Goal: Task Accomplishment & Management: Manage account settings

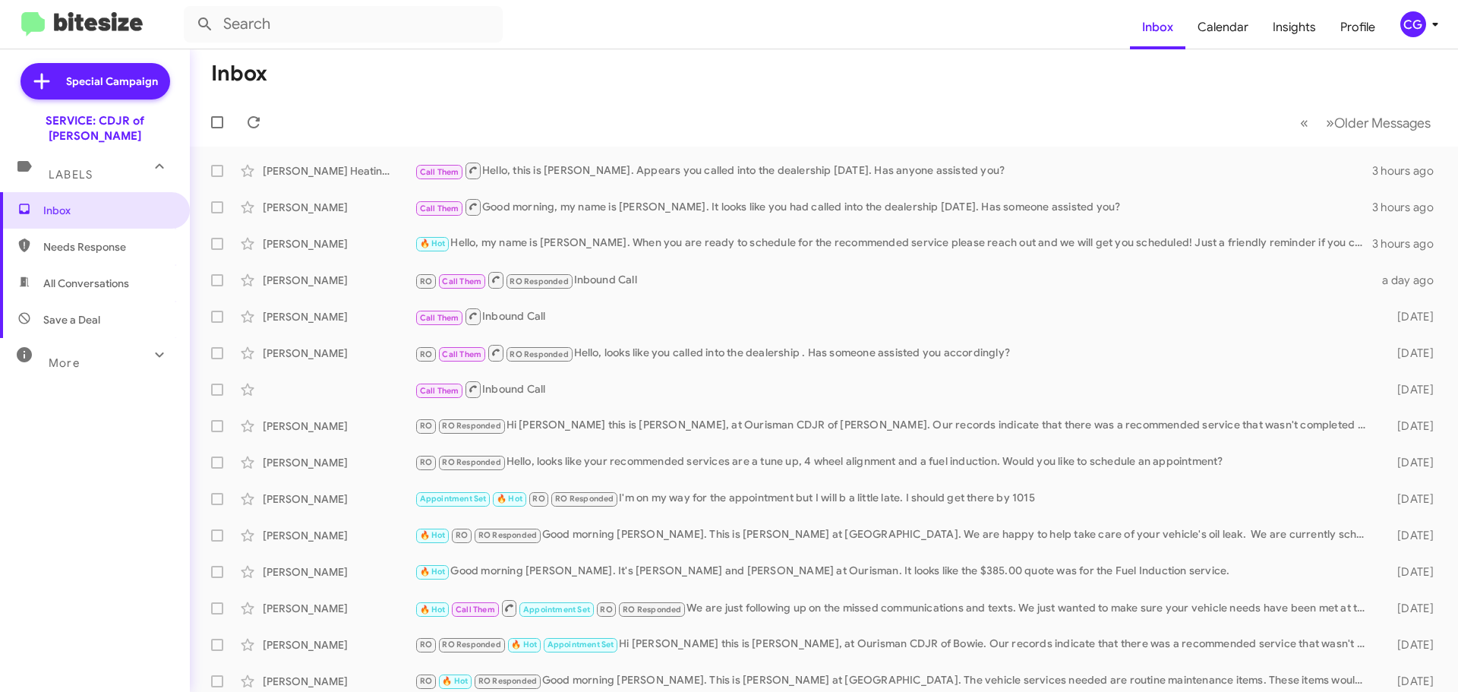
click at [1416, 19] on div "CG" at bounding box center [1413, 24] width 26 height 26
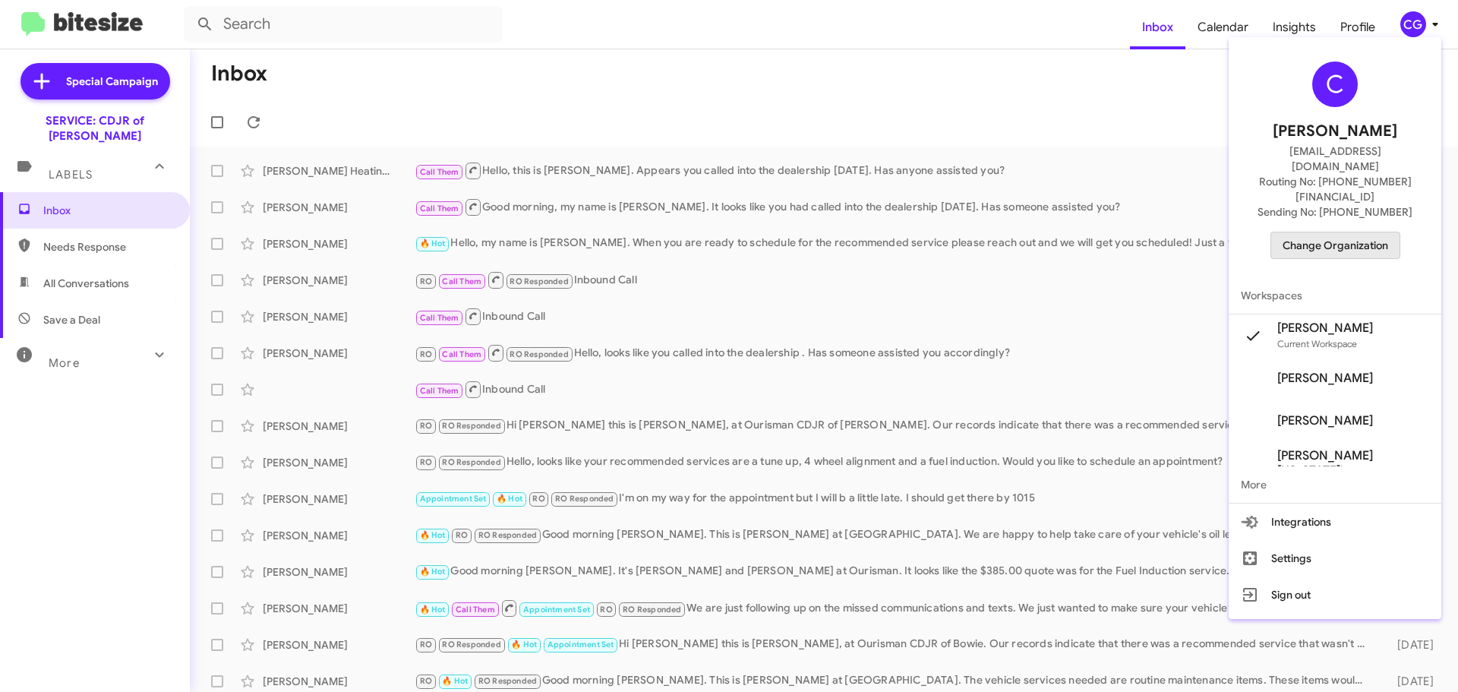
click at [1361, 232] on span "Change Organization" at bounding box center [1335, 245] width 106 height 26
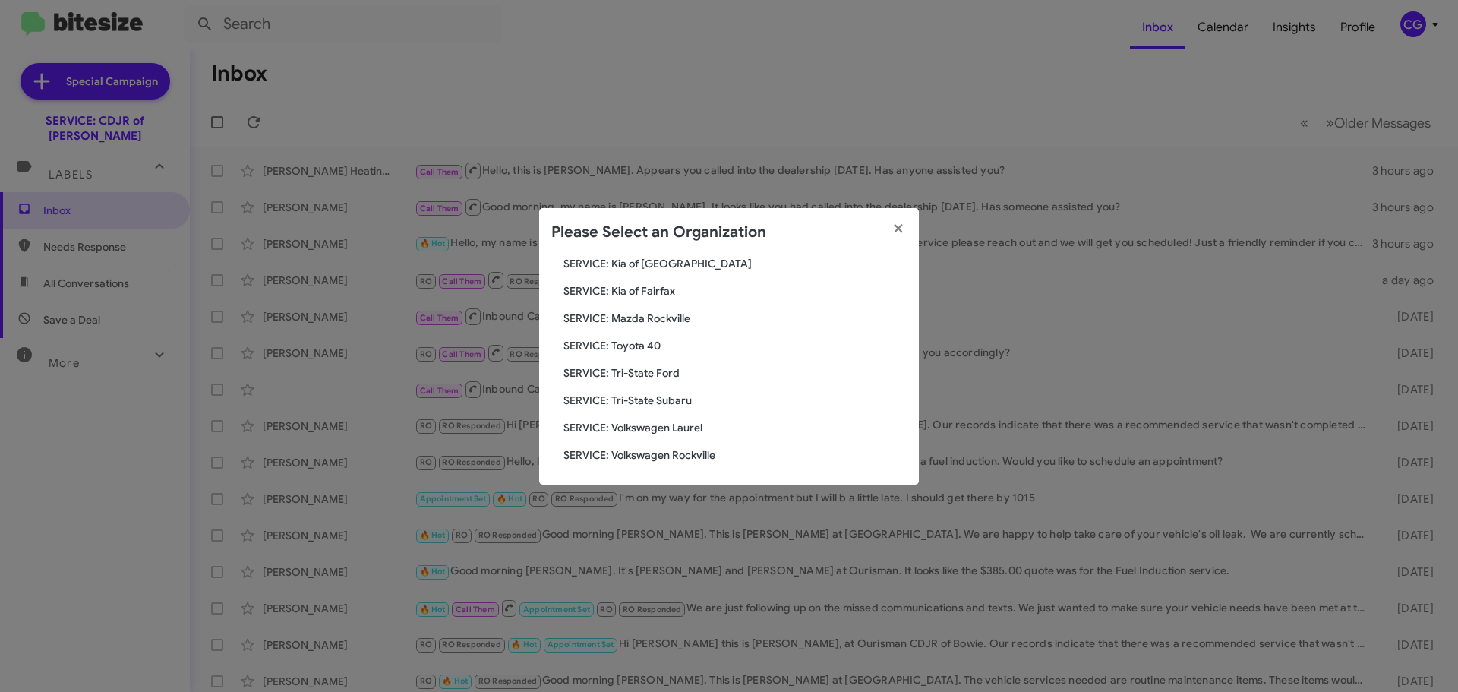
scroll to position [280, 0]
click at [658, 267] on span "SERVICE: Kia of [GEOGRAPHIC_DATA]" at bounding box center [734, 261] width 343 height 15
click at [665, 268] on span "SERVICE: Kia of [GEOGRAPHIC_DATA]" at bounding box center [734, 261] width 343 height 15
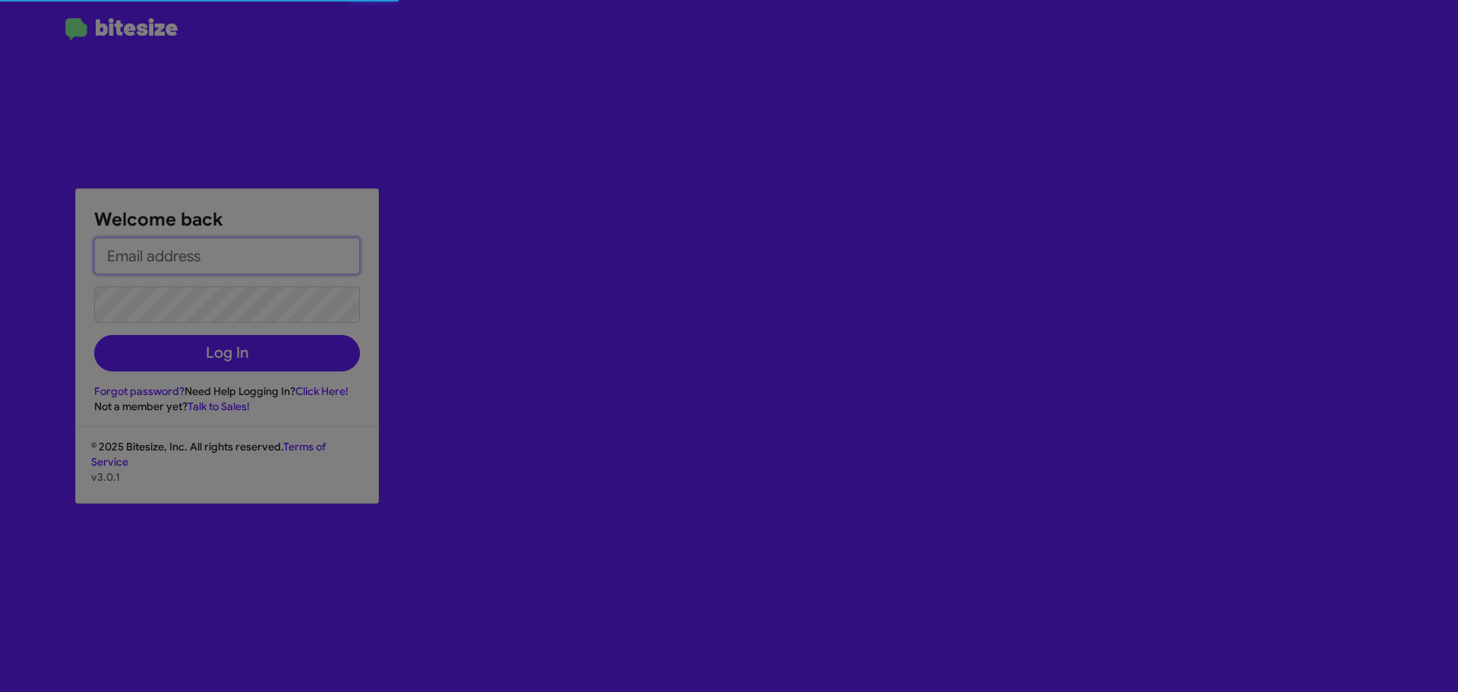
type input "[EMAIL_ADDRESS][DOMAIN_NAME]"
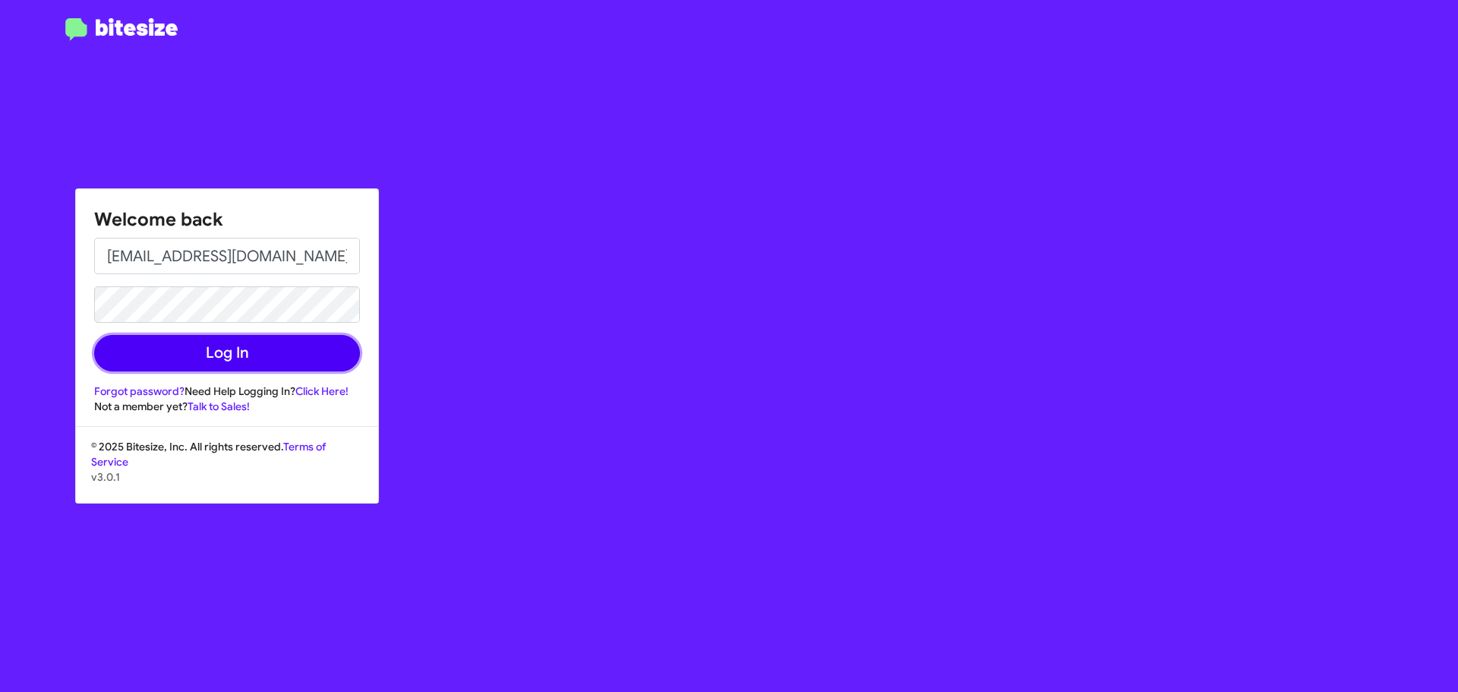
click at [278, 361] on button "Log In" at bounding box center [227, 353] width 266 height 36
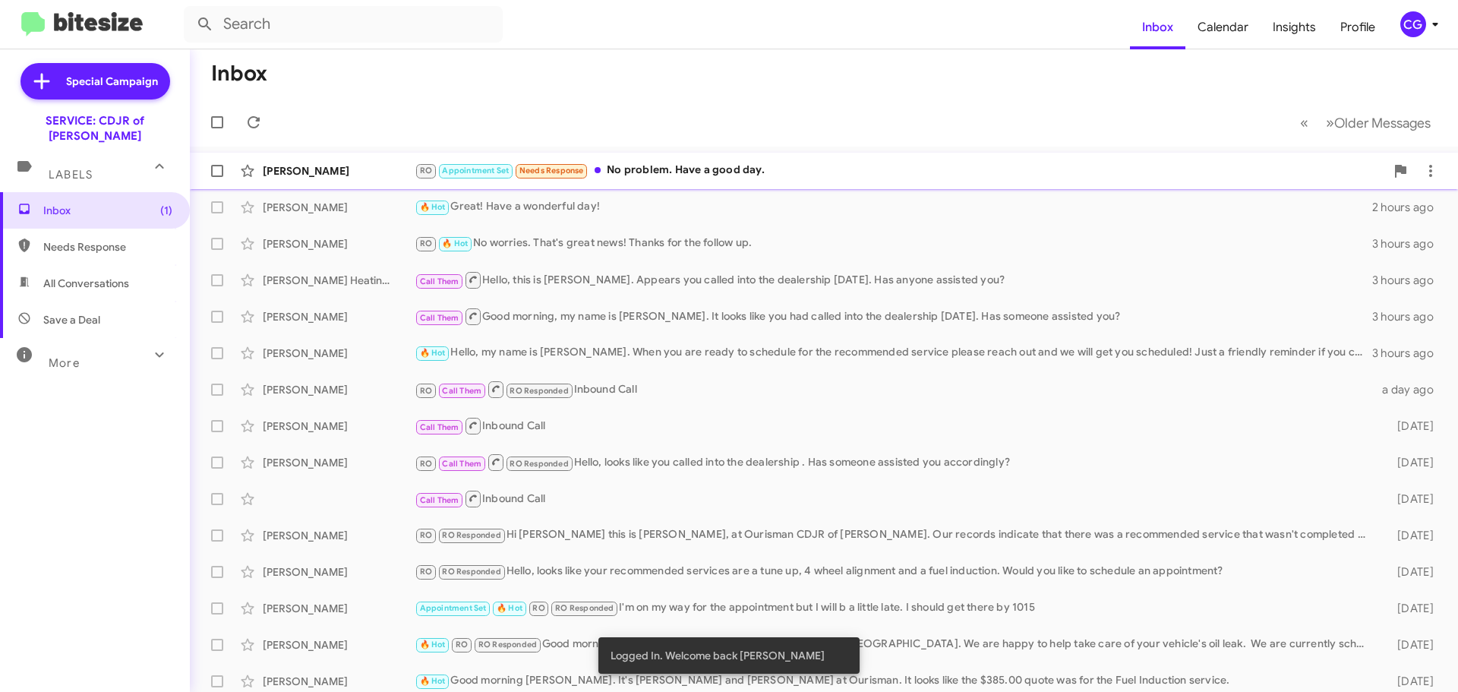
click at [875, 170] on div "RO Appointment Set Needs Response No problem. Have a good day." at bounding box center [900, 170] width 970 height 17
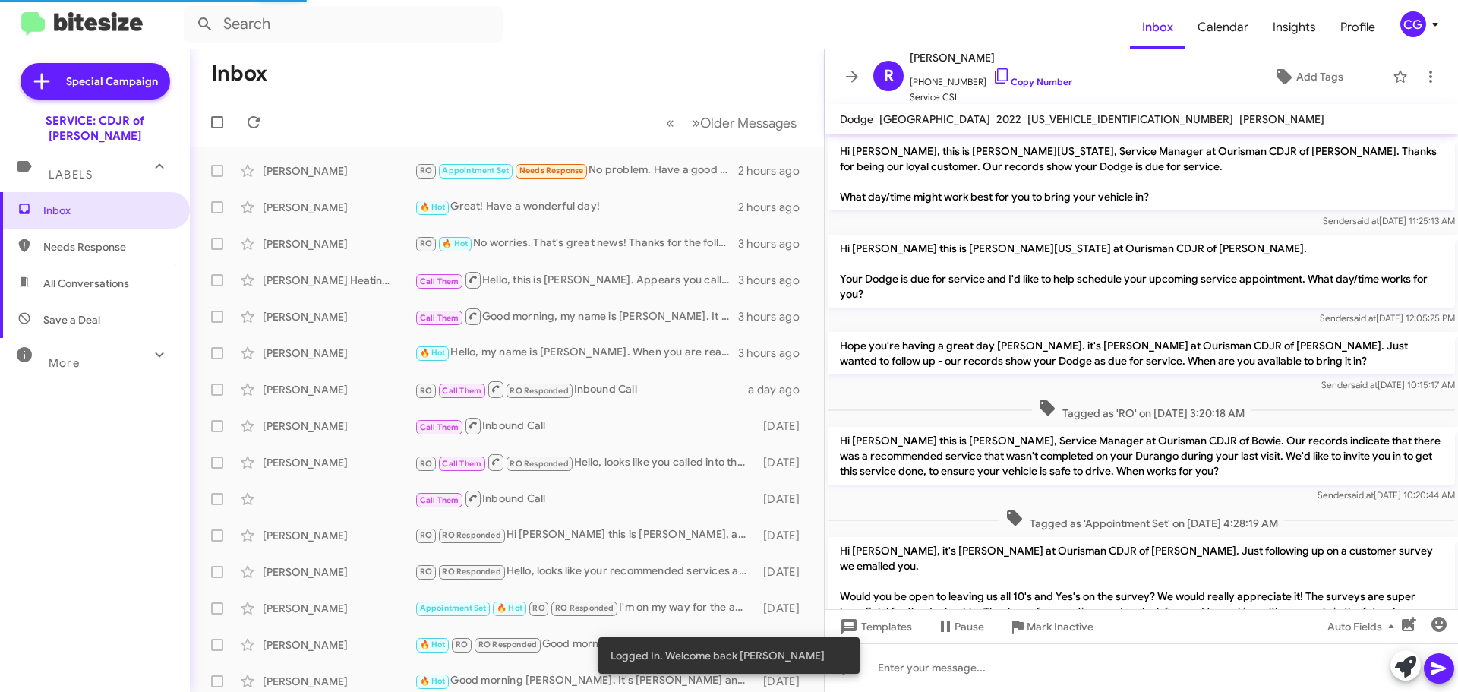
scroll to position [457, 0]
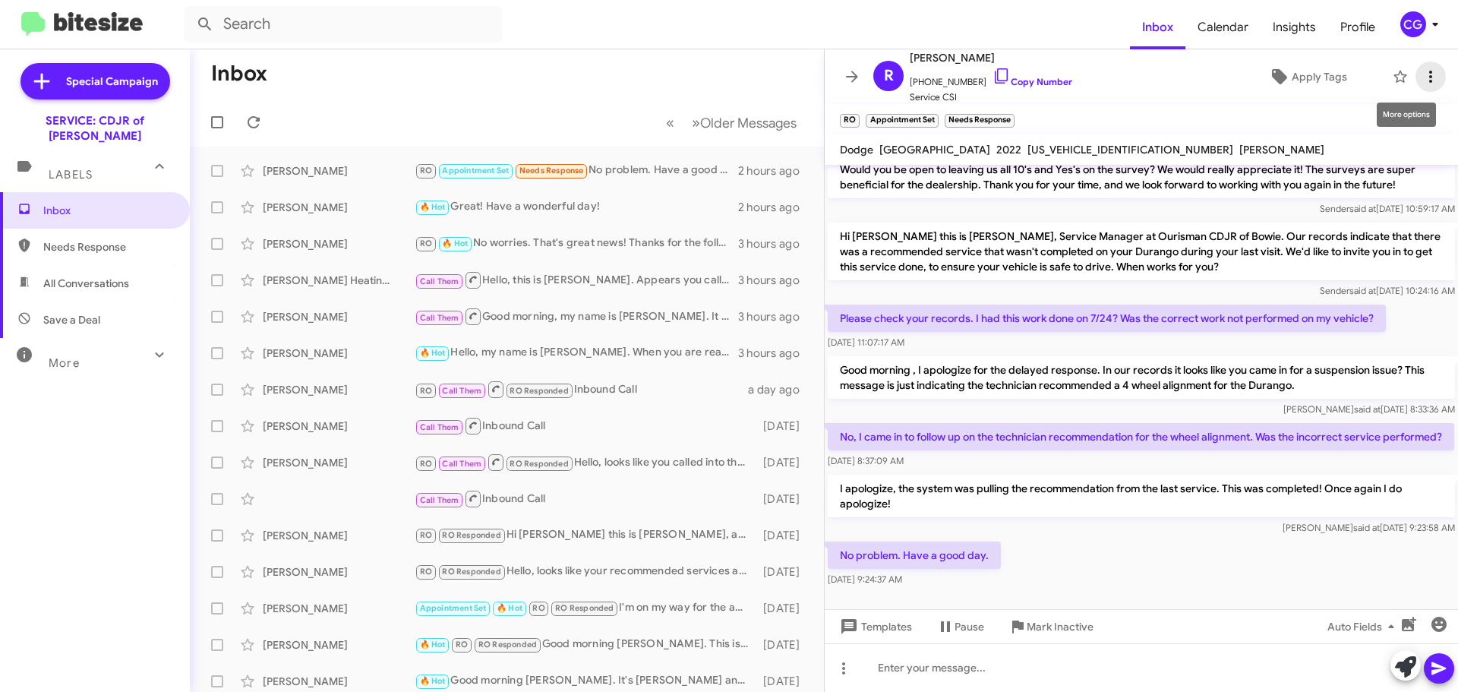
click at [1426, 77] on icon at bounding box center [1430, 77] width 18 height 18
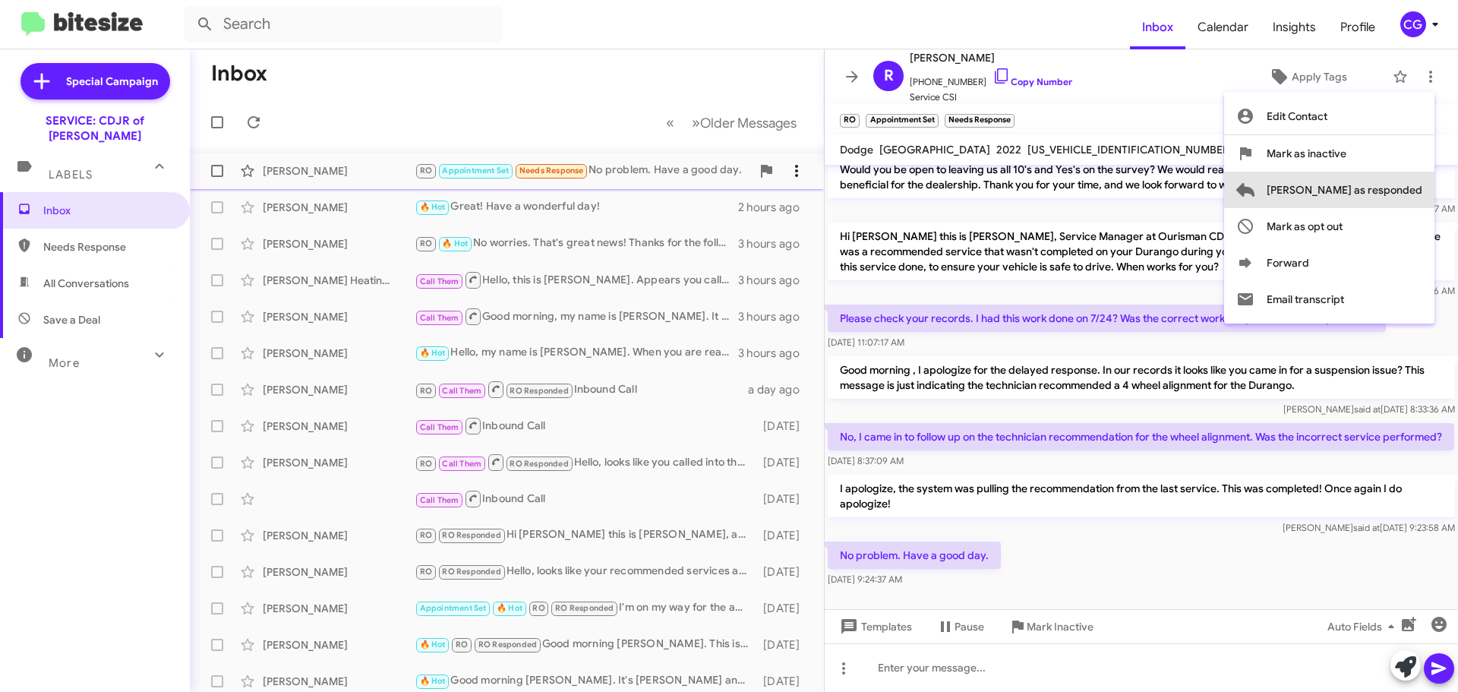
click at [1416, 186] on span "Mark as responded" at bounding box center [1344, 190] width 156 height 36
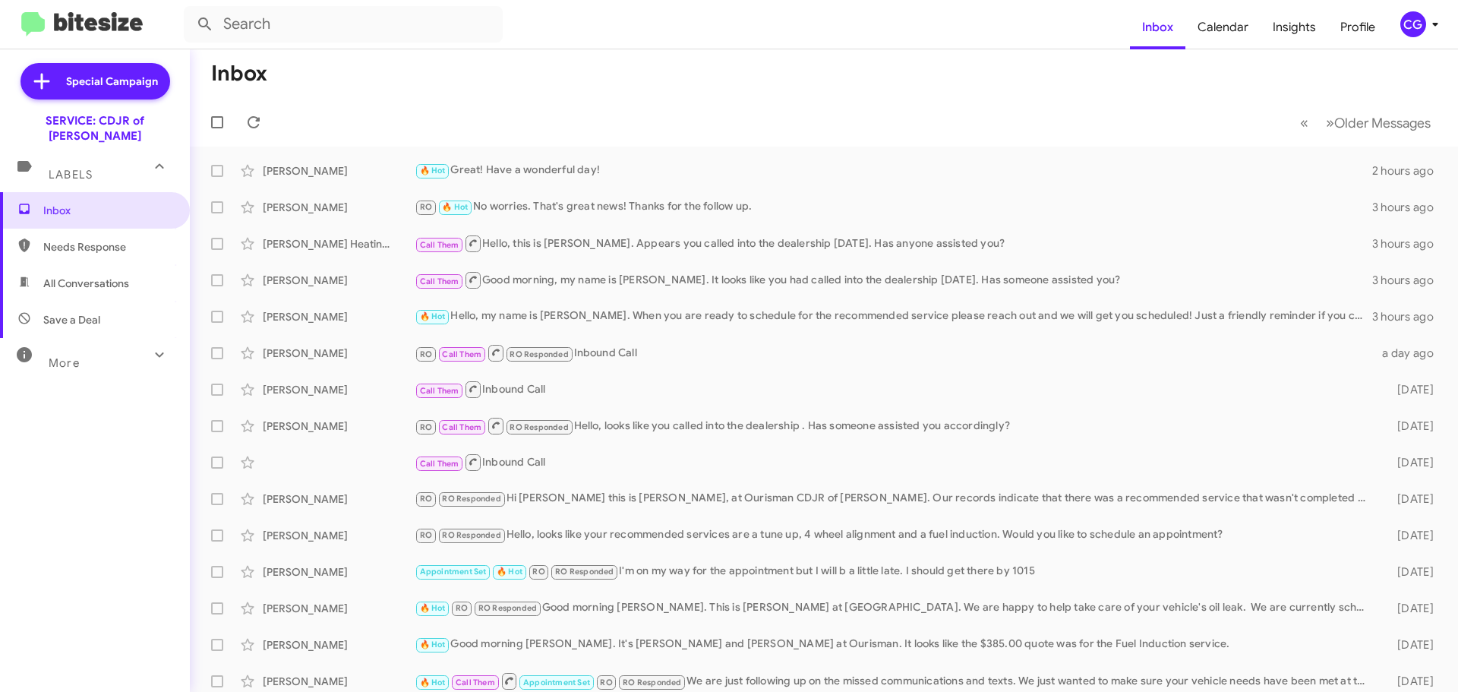
click at [1429, 34] on span "CG" at bounding box center [1422, 24] width 46 height 26
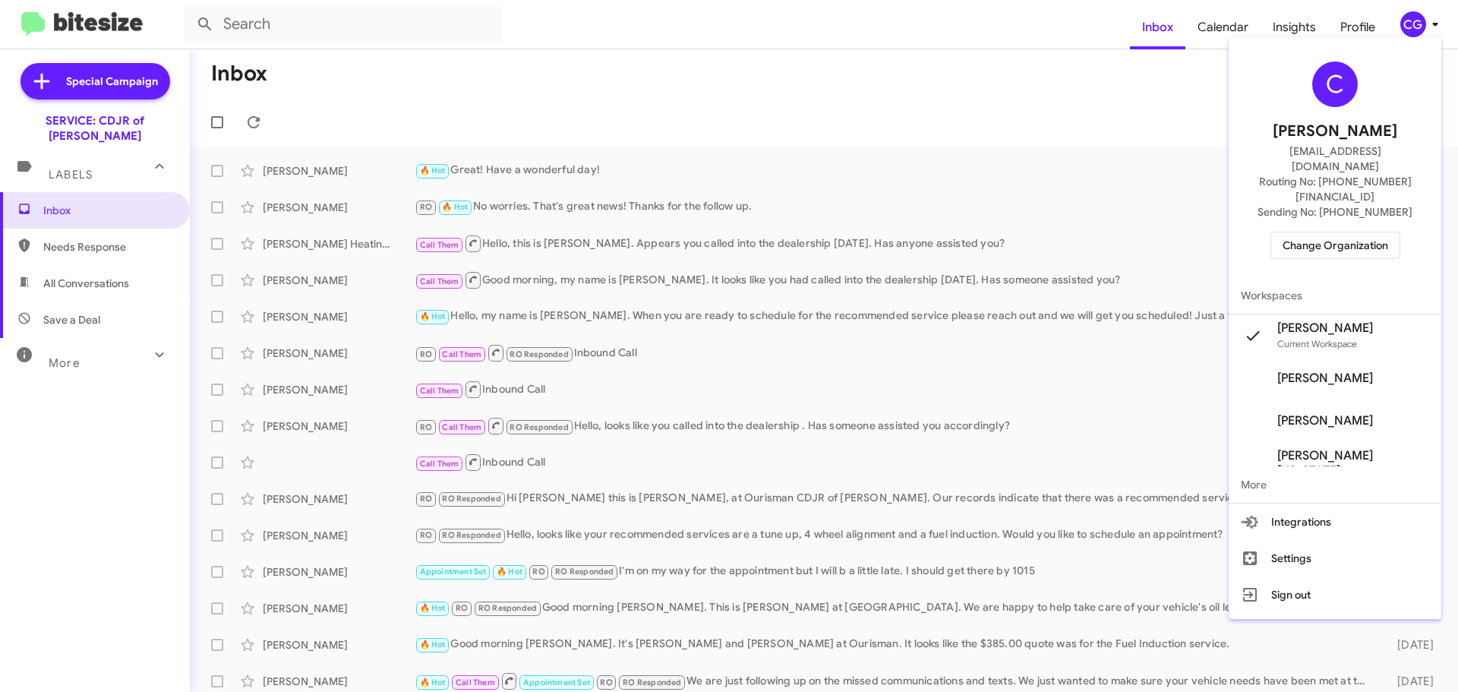
click at [1368, 232] on span "Change Organization" at bounding box center [1335, 245] width 106 height 26
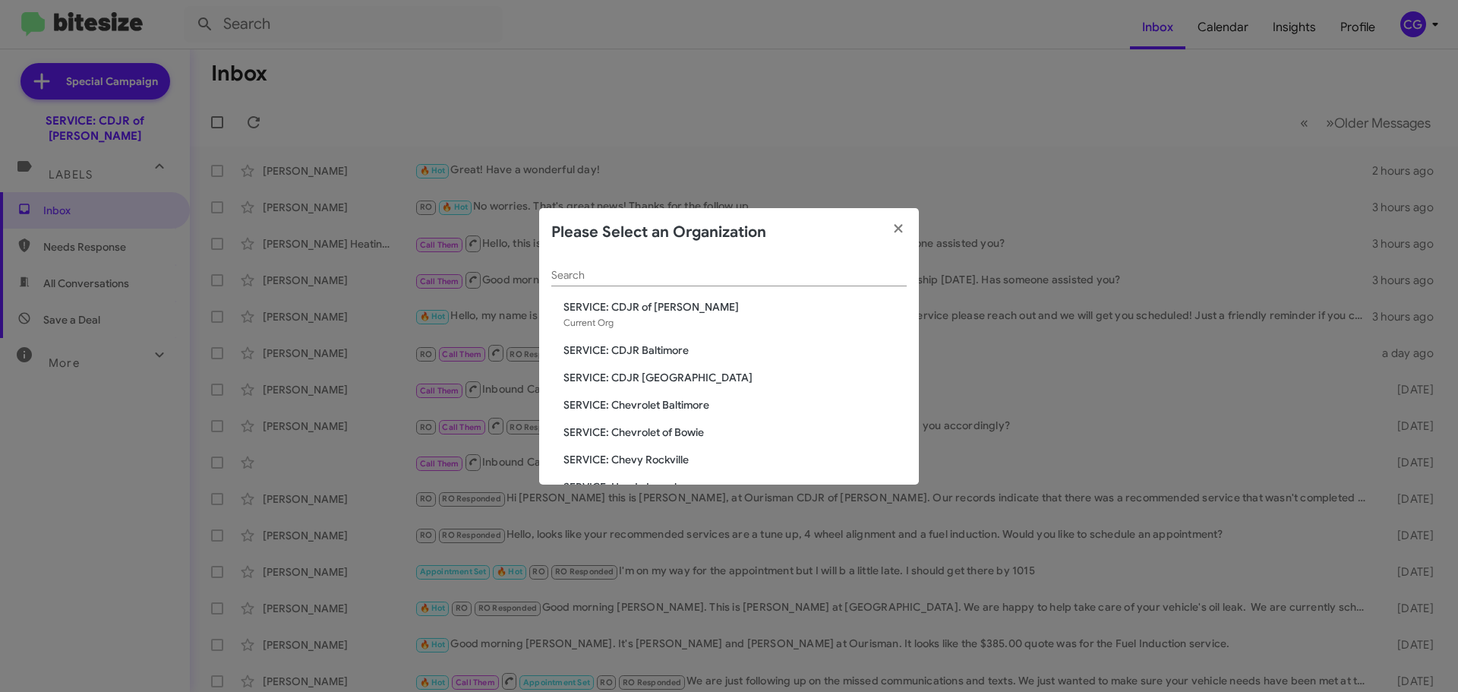
click at [670, 432] on span "SERVICE: Chevrolet of Bowie" at bounding box center [734, 431] width 343 height 15
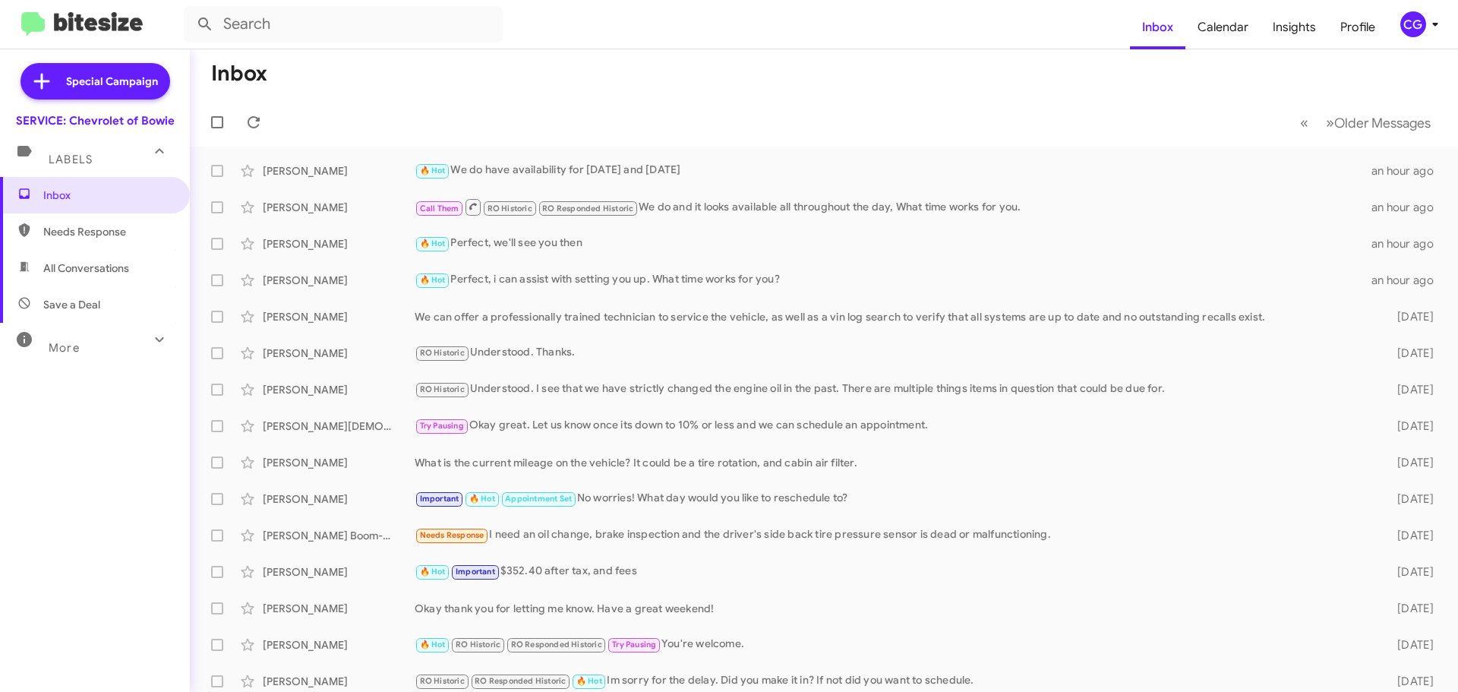
click at [1432, 12] on span "CG" at bounding box center [1422, 24] width 46 height 26
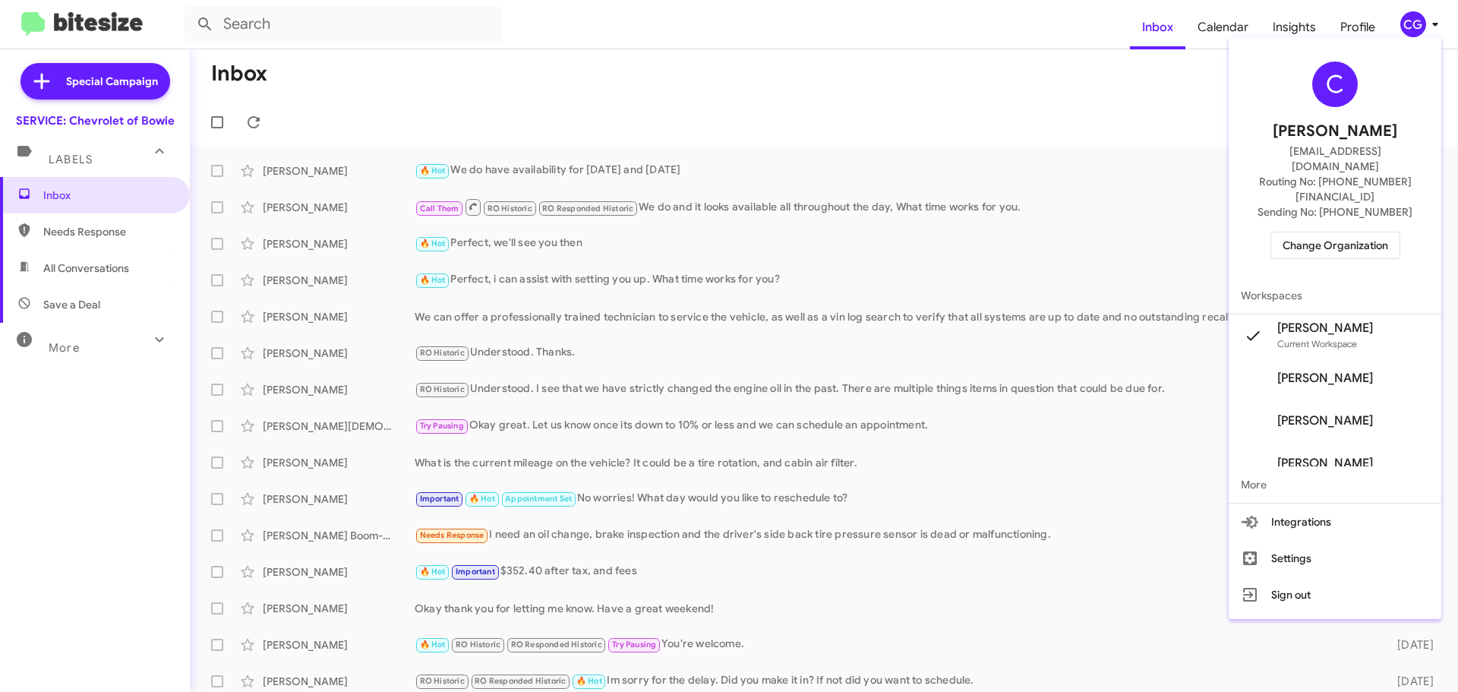
click at [1375, 199] on div "C Carmen Gast cgast@ourismancars.com Routing No: +1 (301) 262-7600 Sending No: …" at bounding box center [1335, 160] width 213 height 234
click at [1370, 232] on span "Change Organization" at bounding box center [1335, 245] width 106 height 26
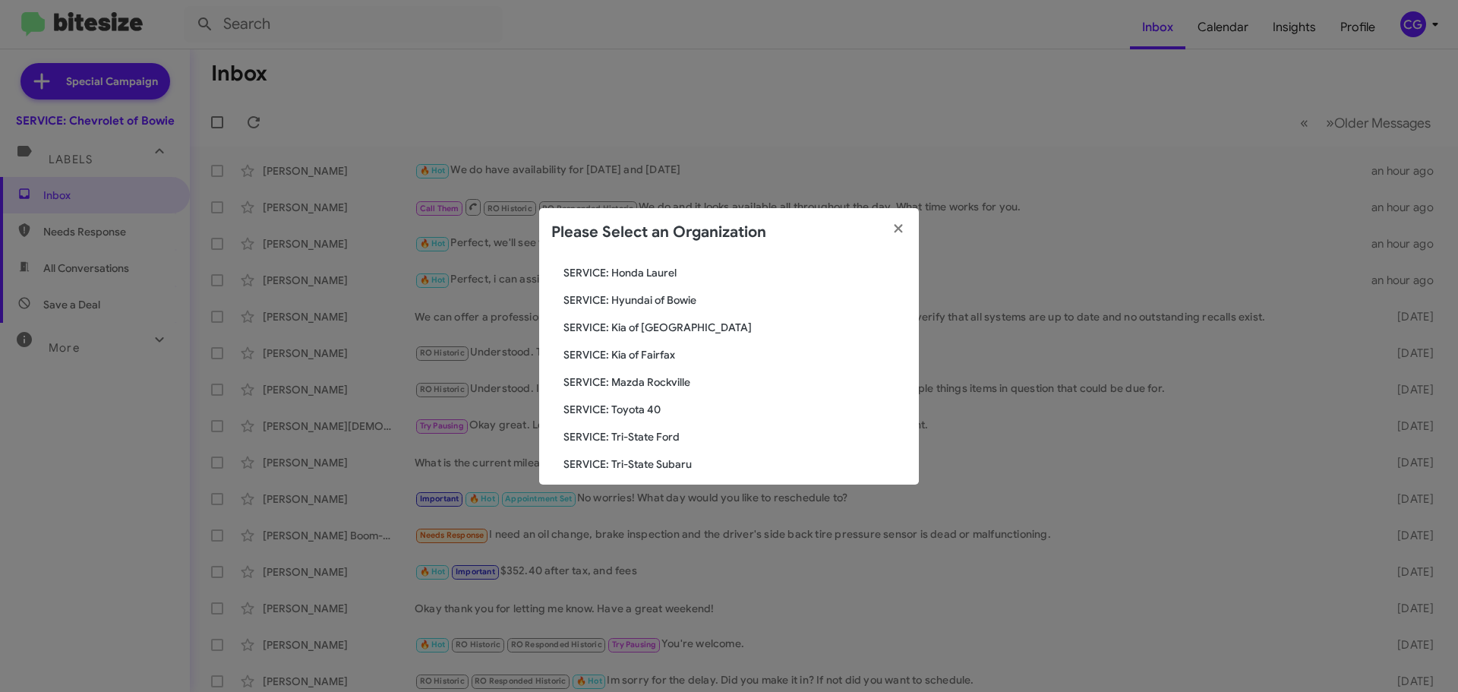
scroll to position [228, 0]
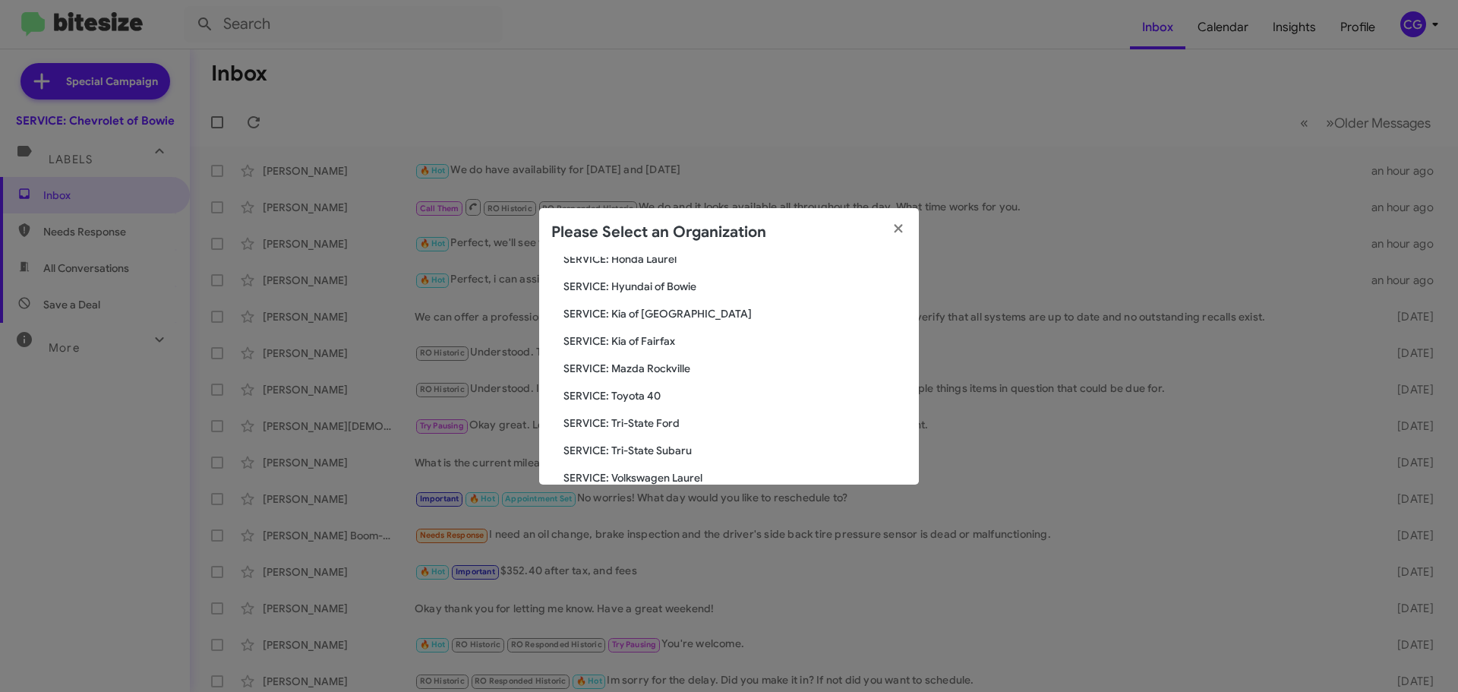
click at [631, 385] on div "Search SERVICE: Chevrolet of Bowie Current Org SERVICE: CDJR Baltimore SERVICE:…" at bounding box center [729, 371] width 380 height 228
click at [629, 393] on span "SERVICE: Toyota 40" at bounding box center [734, 395] width 343 height 15
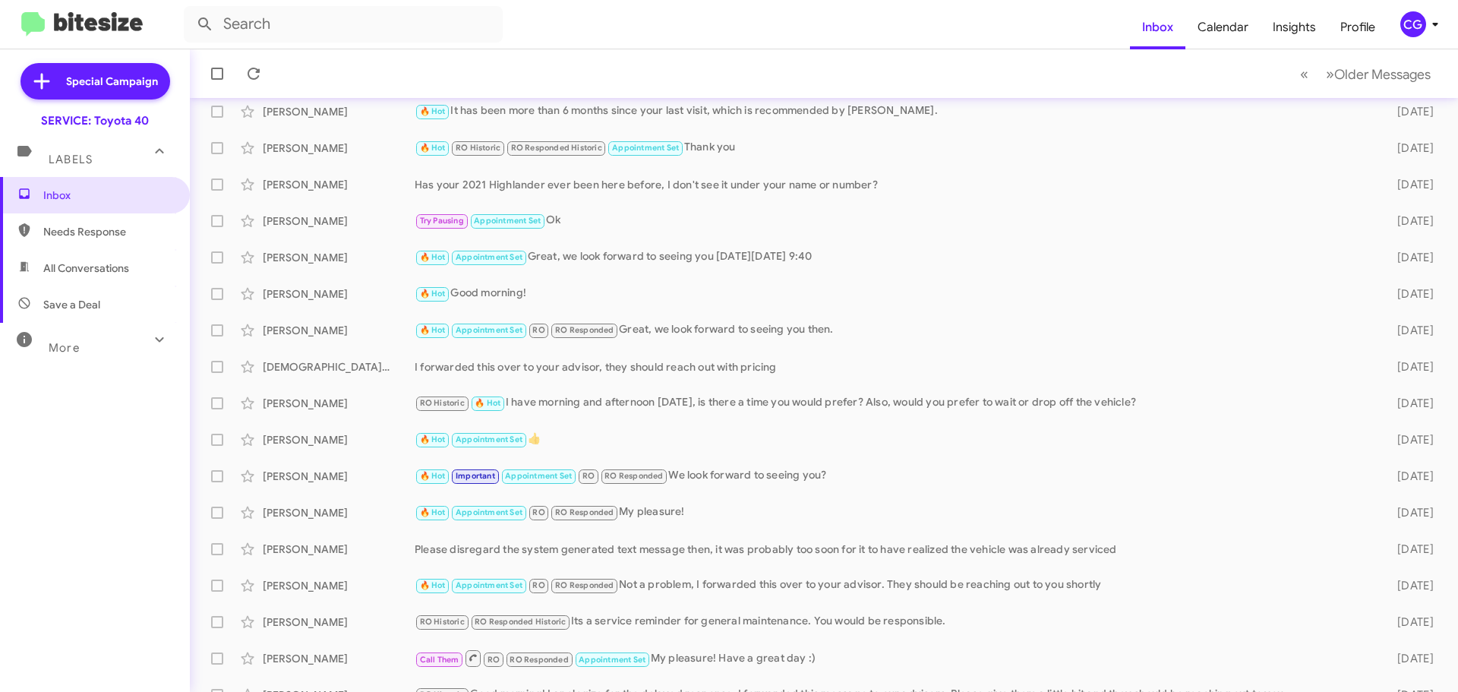
scroll to position [76, 0]
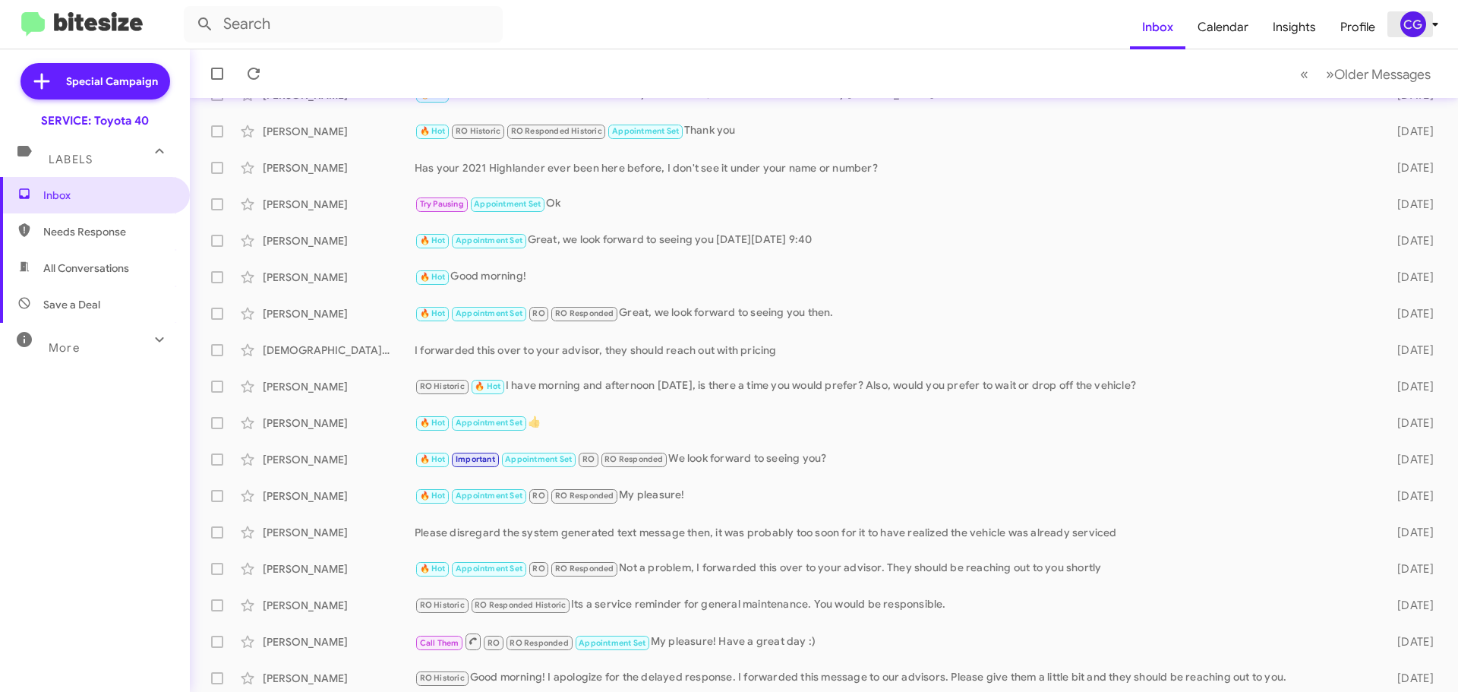
drag, startPoint x: 1414, startPoint y: 32, endPoint x: 1403, endPoint y: 24, distance: 13.1
click at [1403, 24] on div "CG" at bounding box center [1413, 24] width 26 height 26
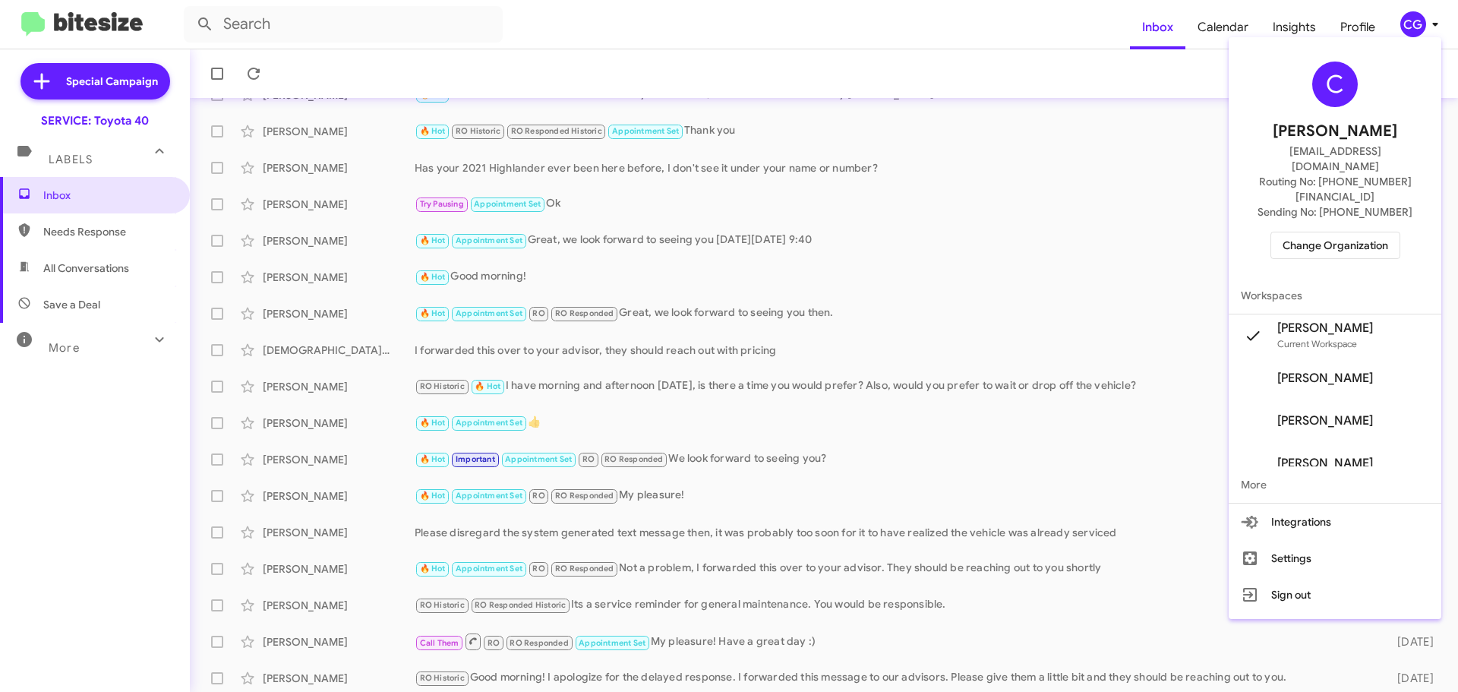
click at [1355, 232] on span "Change Organization" at bounding box center [1335, 245] width 106 height 26
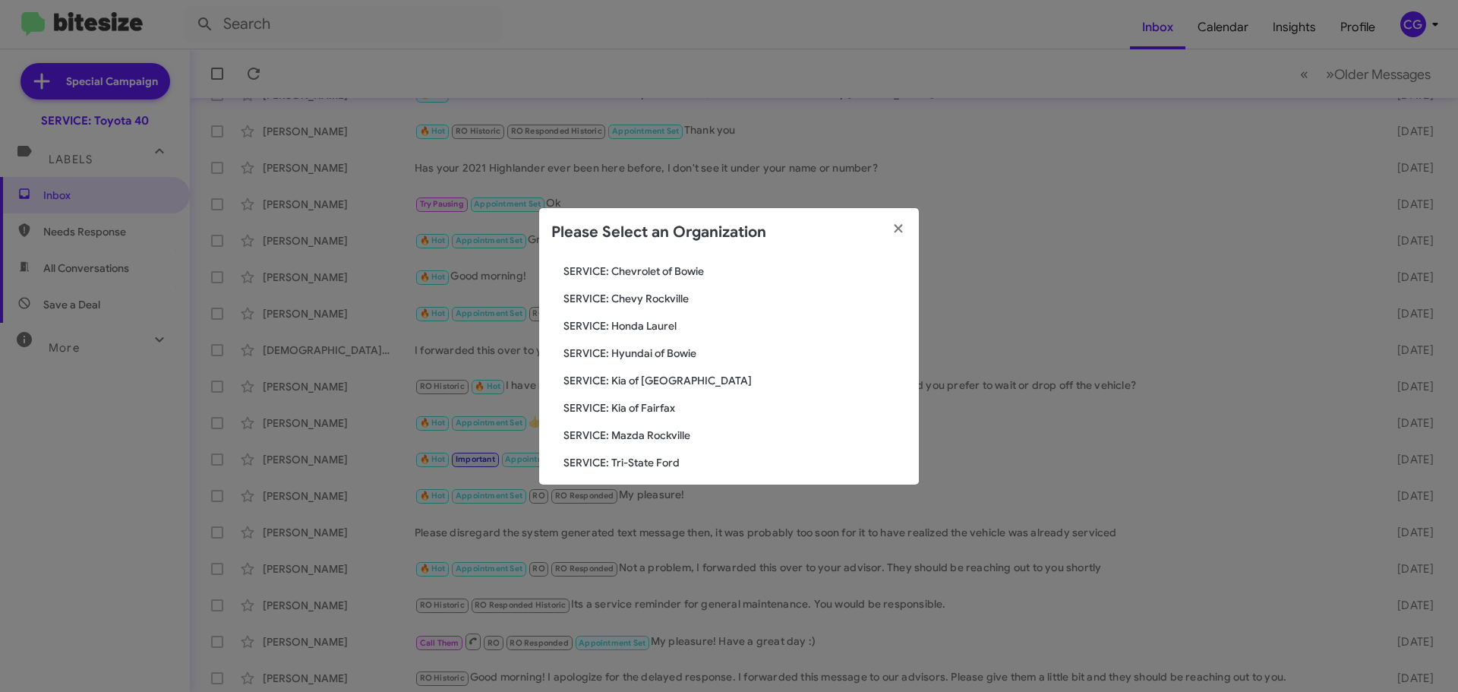
scroll to position [280, 0]
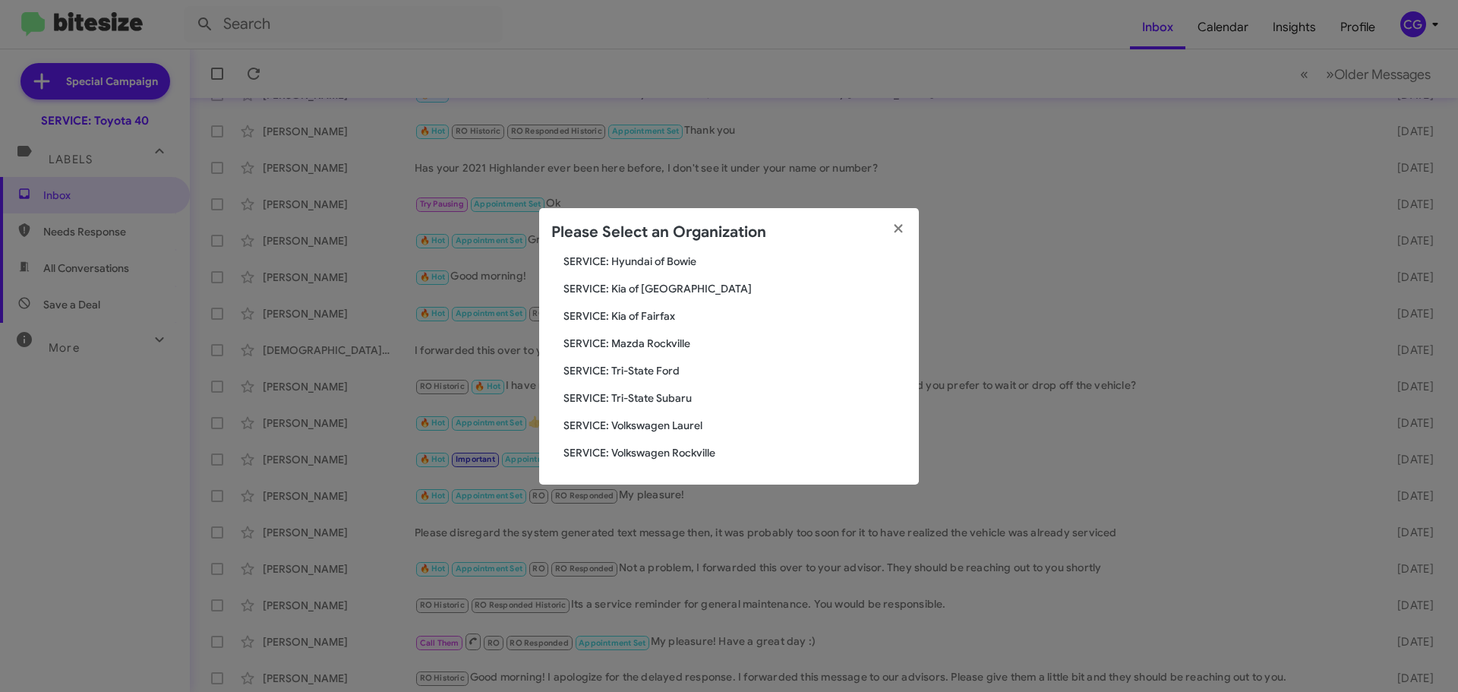
click at [668, 255] on div "Please Select an Organization" at bounding box center [729, 232] width 380 height 49
click at [670, 254] on div "Please Select an Organization" at bounding box center [729, 232] width 380 height 49
click at [666, 259] on span "SERVICE: Hyundai of Bowie" at bounding box center [734, 261] width 343 height 15
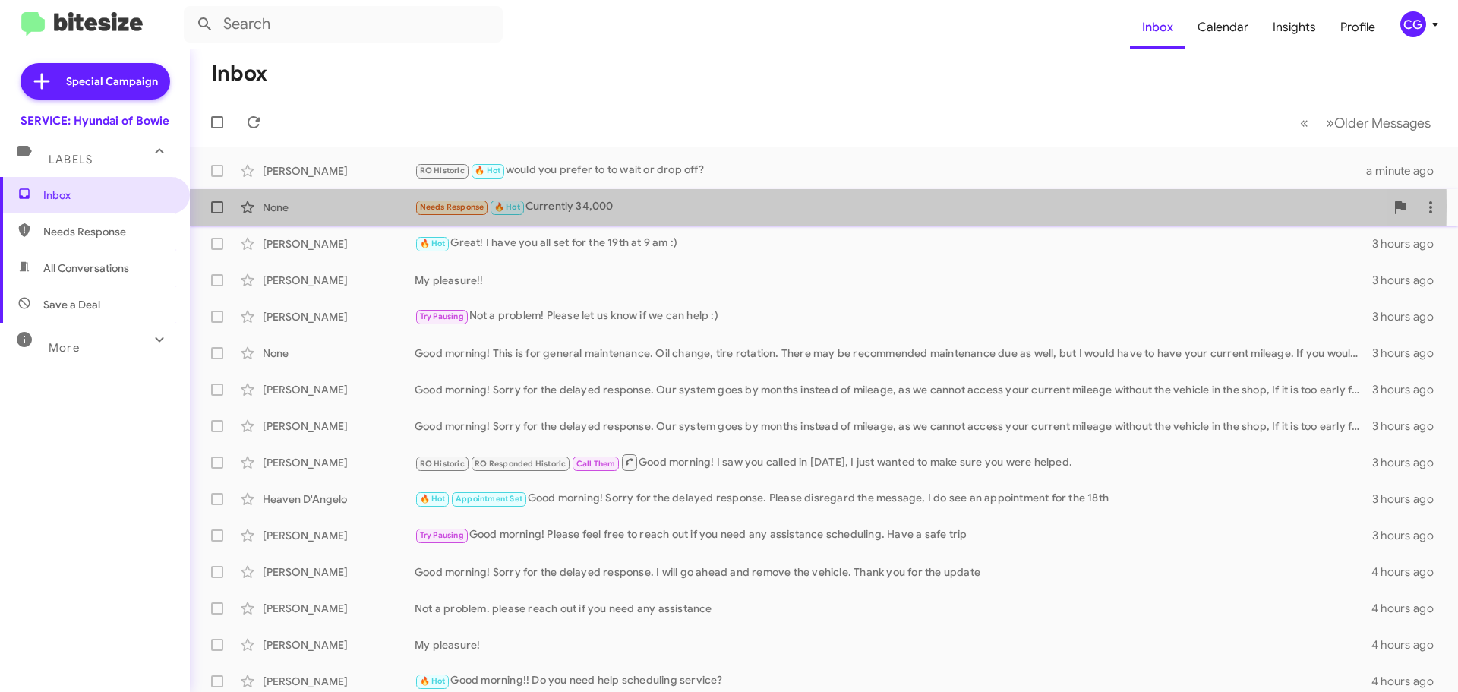
click at [645, 207] on div "Needs Response 🔥 Hot Currently 34,000" at bounding box center [900, 206] width 970 height 17
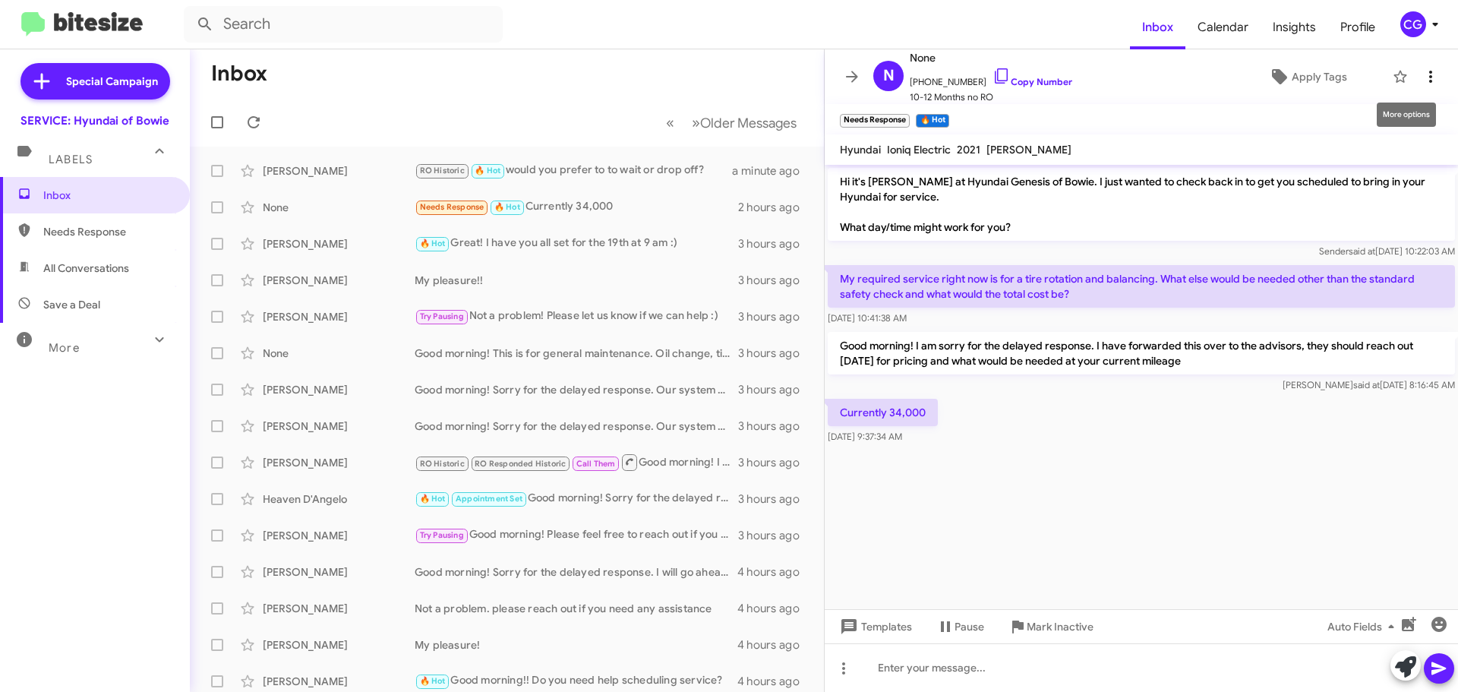
click at [1421, 76] on icon at bounding box center [1430, 77] width 18 height 18
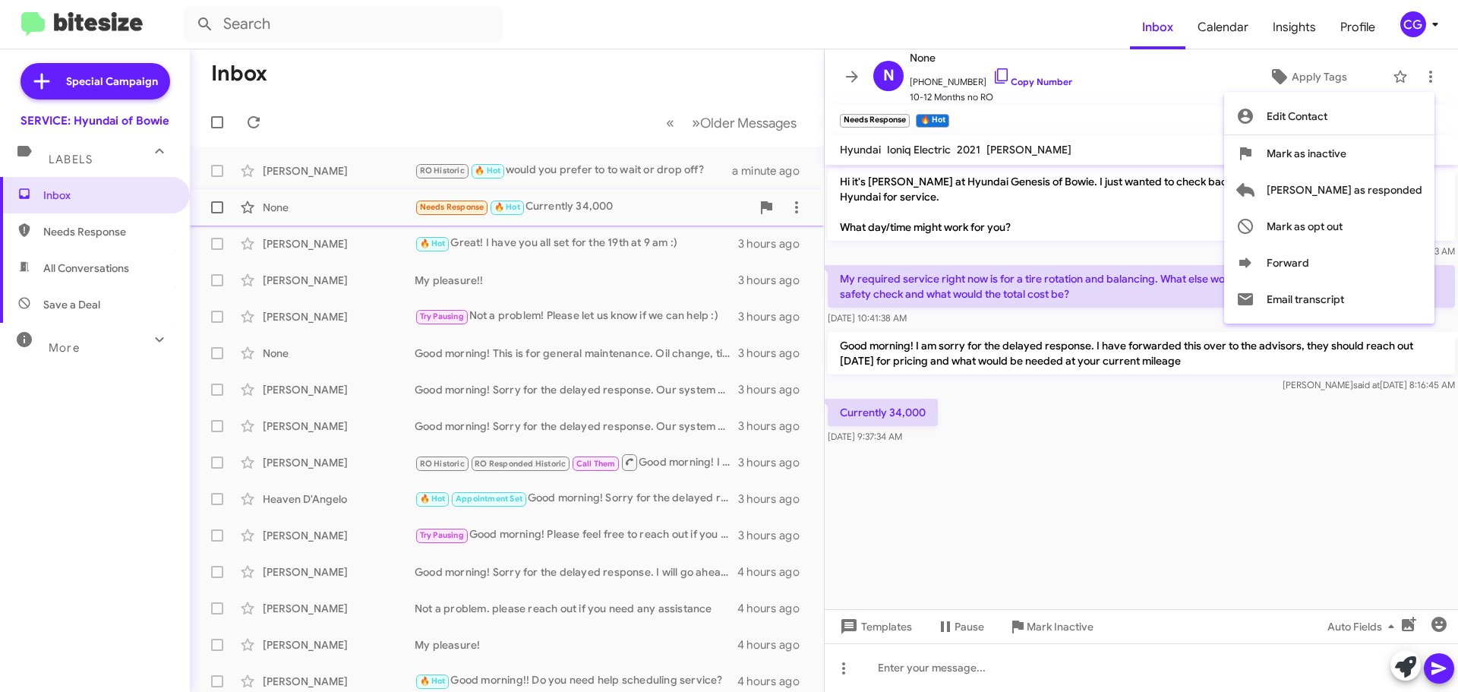
click at [1368, 188] on span "Mark as responded" at bounding box center [1344, 190] width 156 height 36
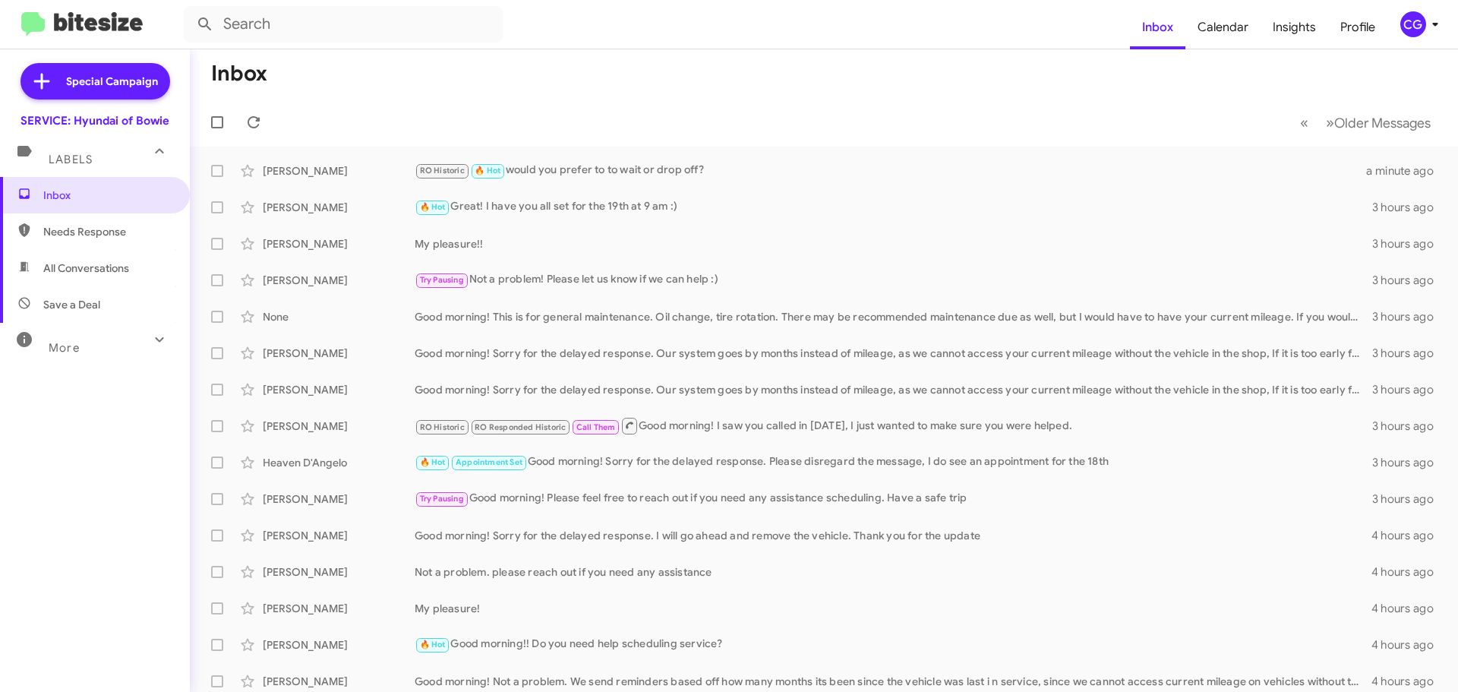
click at [1429, 19] on icon at bounding box center [1435, 24] width 18 height 18
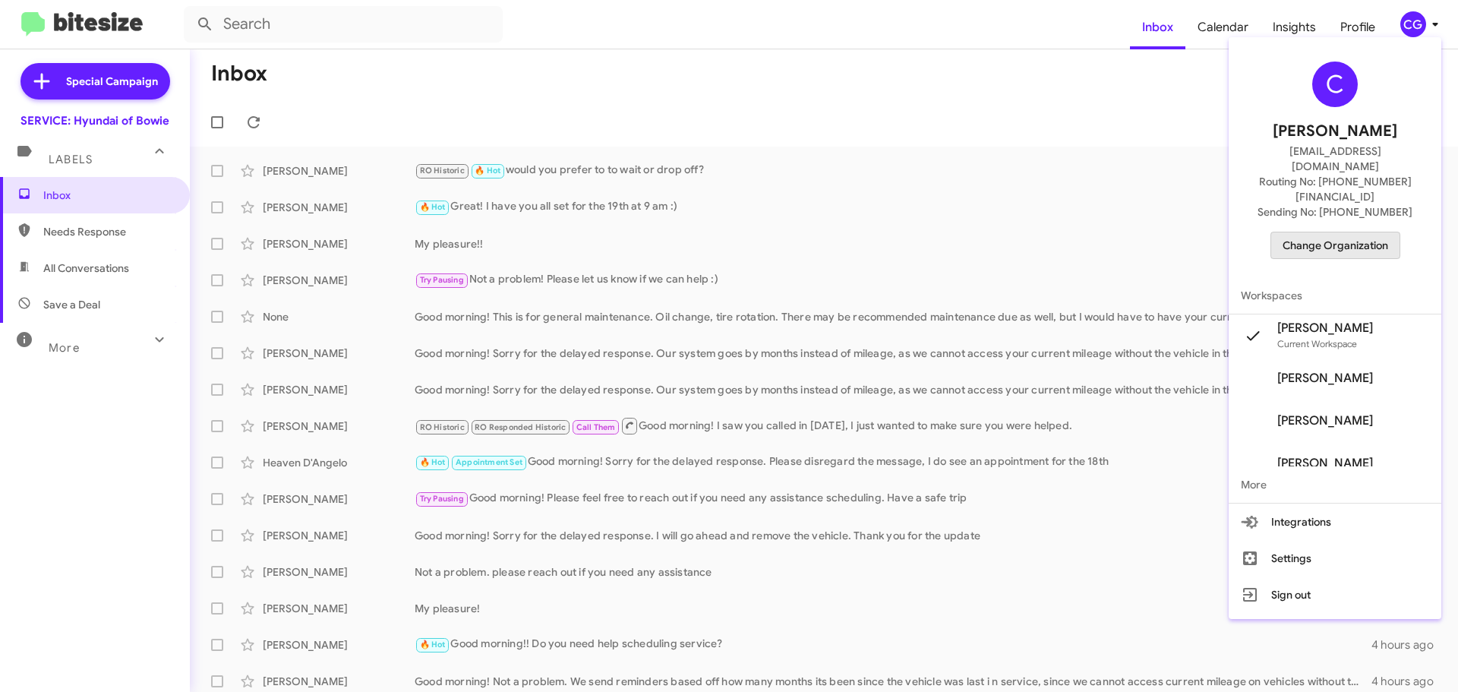
click at [1388, 232] on span "Change Organization" at bounding box center [1335, 245] width 106 height 26
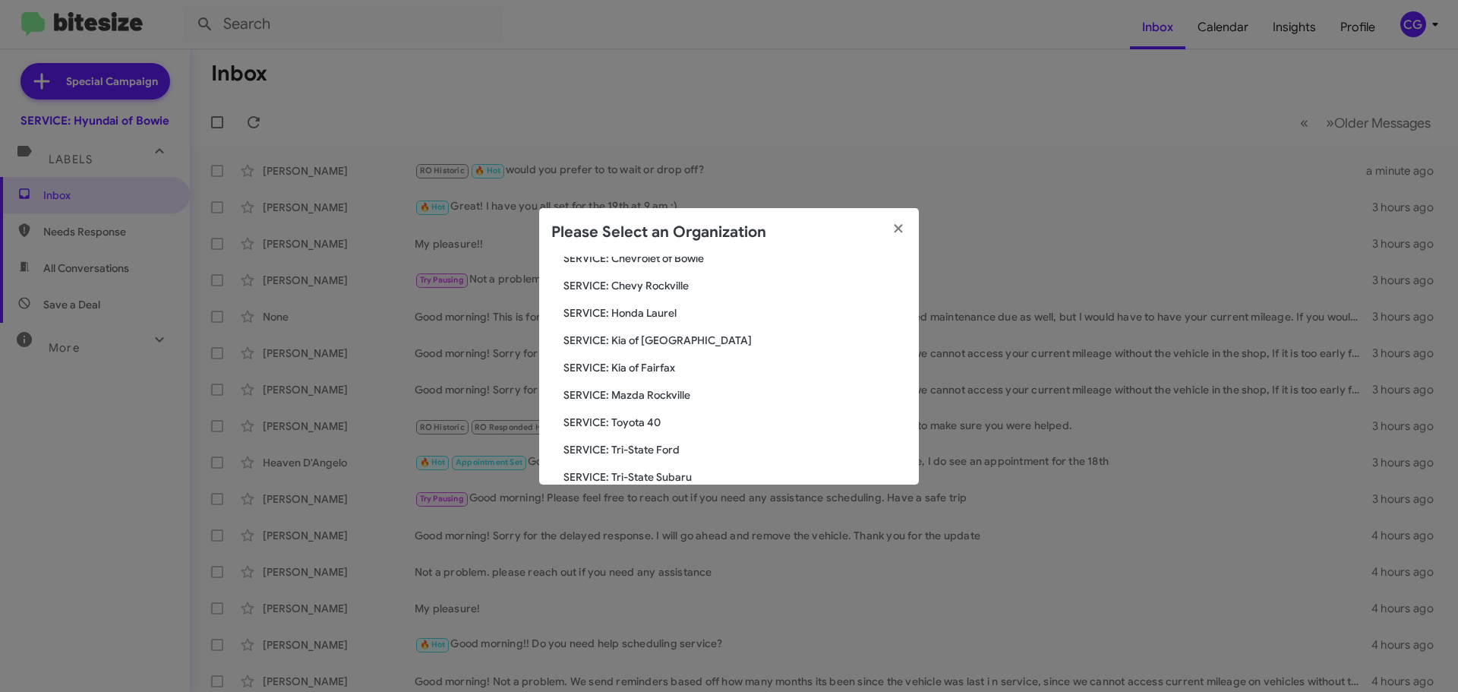
scroll to position [228, 0]
click at [664, 455] on span "SERVICE: Tri-State Subaru" at bounding box center [734, 450] width 343 height 15
